Goal: Task Accomplishment & Management: Complete application form

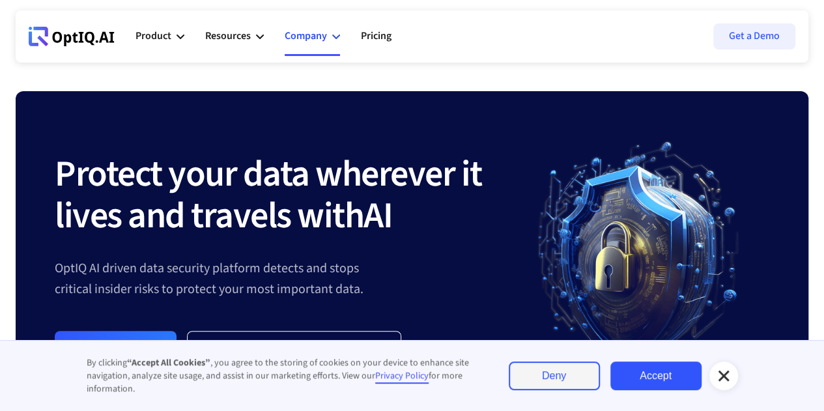
click at [307, 33] on div "Company" at bounding box center [306, 36] width 42 height 18
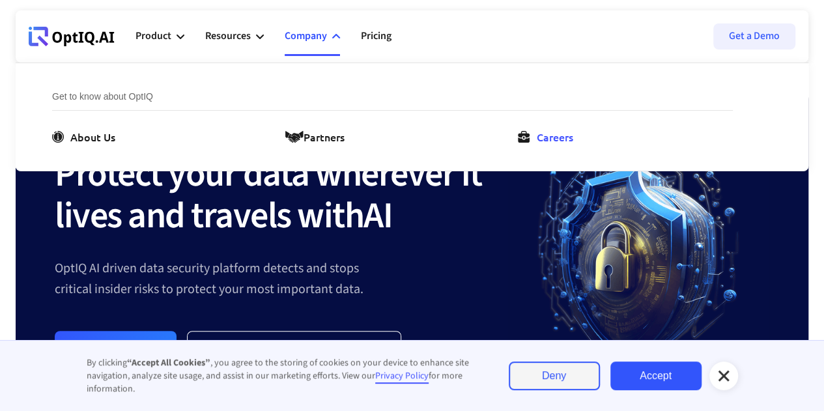
click at [540, 143] on div "Careers" at bounding box center [554, 137] width 36 height 16
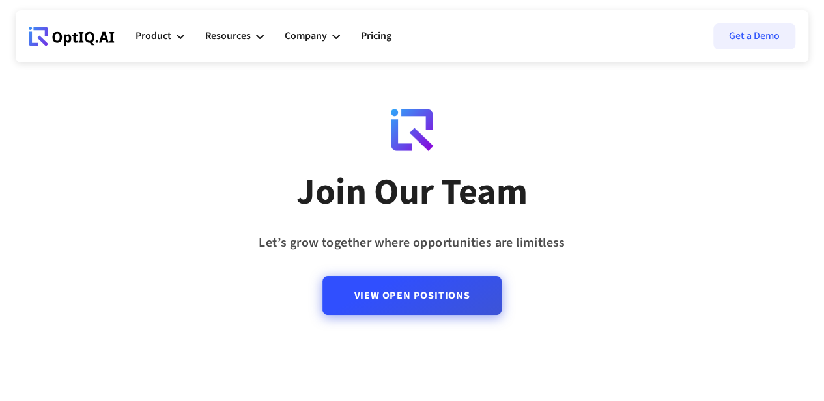
click at [402, 311] on link "View Open Positions" at bounding box center [411, 295] width 178 height 39
click at [385, 292] on link "View Open Positions" at bounding box center [411, 295] width 178 height 39
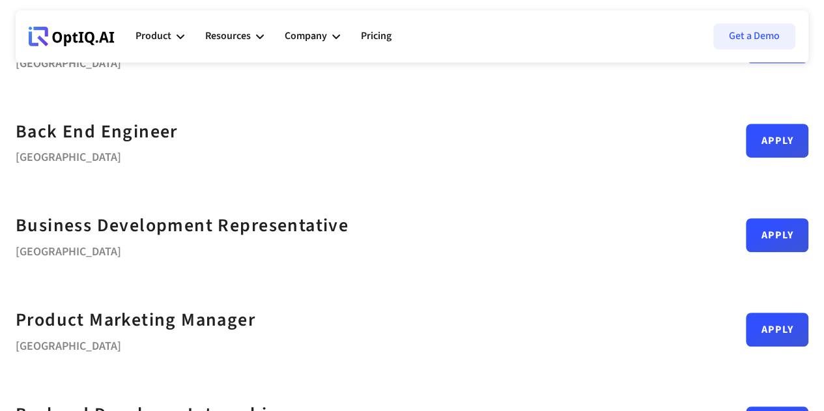
scroll to position [342, 0]
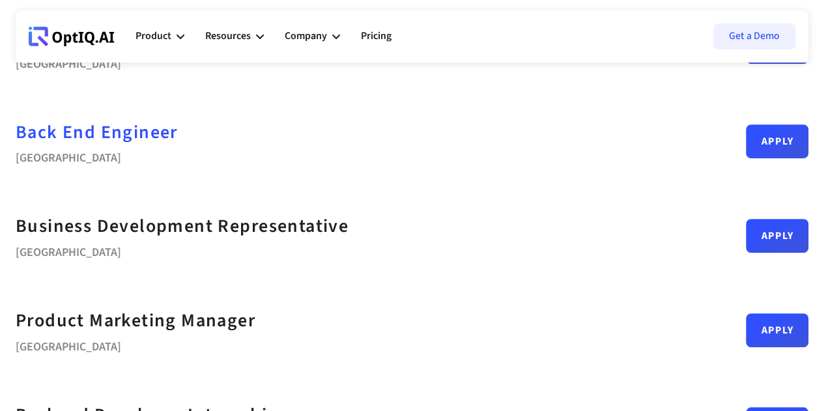
click at [178, 139] on div "Back End Engineer" at bounding box center [97, 132] width 162 height 29
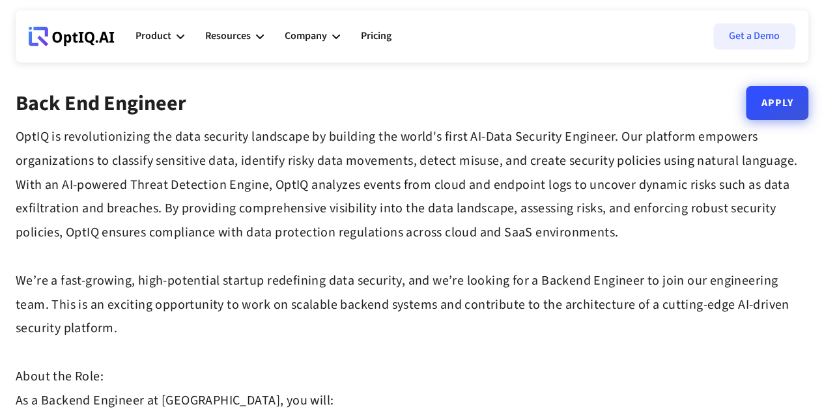
click at [776, 105] on link "Apply" at bounding box center [776, 103] width 62 height 34
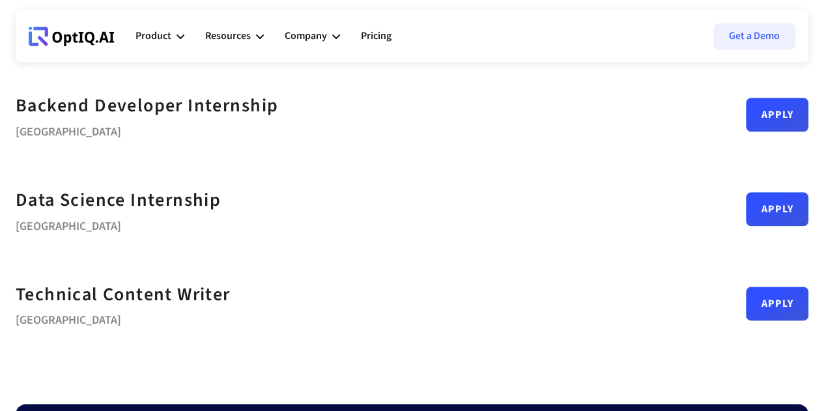
scroll to position [660, 0]
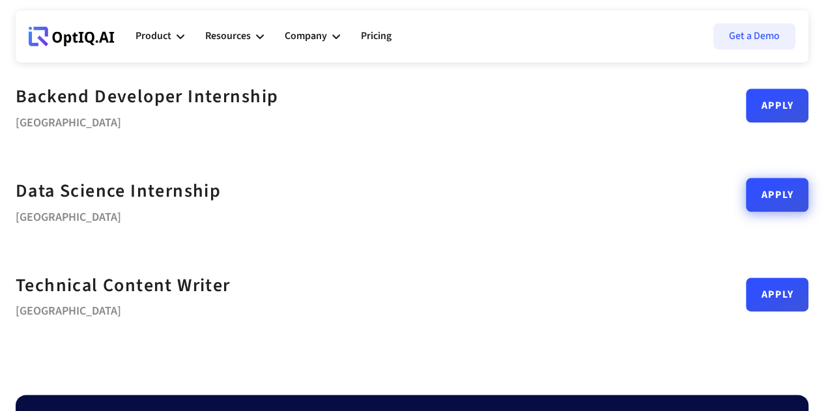
click at [745, 205] on link "Apply" at bounding box center [776, 195] width 62 height 34
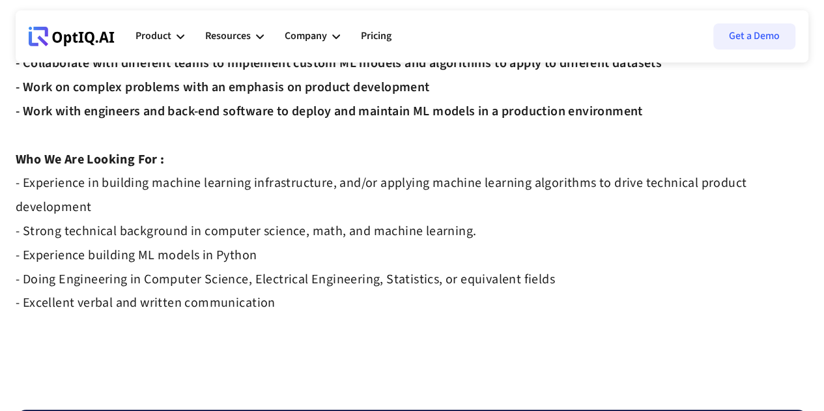
scroll to position [387, 0]
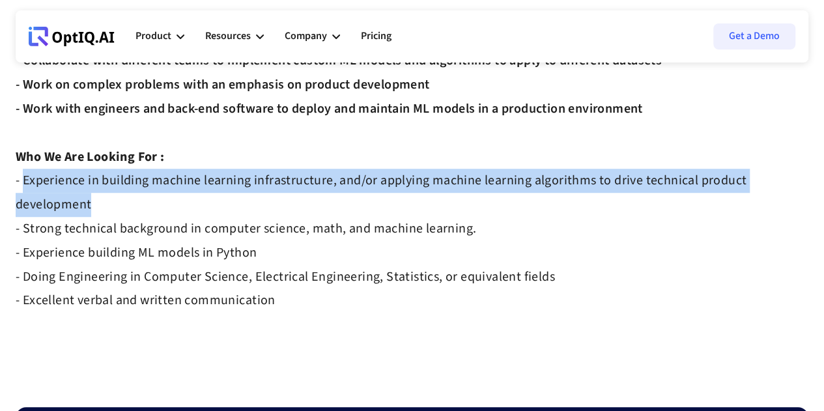
drag, startPoint x: 23, startPoint y: 181, endPoint x: 124, endPoint y: 202, distance: 102.4
click at [124, 202] on div "At OptIQ, we're building the AI-powered infrastructure to de-risk sensitive dat…" at bounding box center [412, 37] width 792 height 599
